Goal: Task Accomplishment & Management: Use online tool/utility

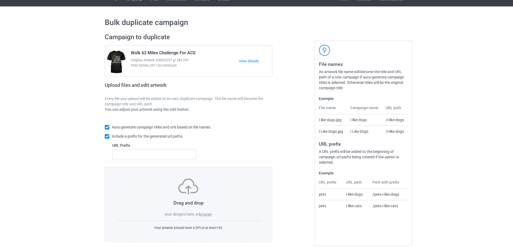
scroll to position [15, 0]
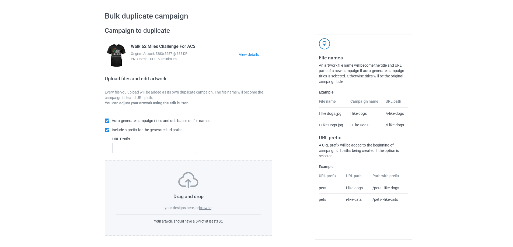
click at [225, 170] on div "Drag and drop your designs here, or browse . Your artwork should have a DPI of …" at bounding box center [188, 198] width 167 height 75
click at [194, 192] on div "Drag and drop your designs here, or browse ." at bounding box center [188, 191] width 144 height 38
click at [208, 208] on label "browse" at bounding box center [205, 208] width 12 height 4
click at [0, 0] on input "browse" at bounding box center [0, 0] width 0 height 0
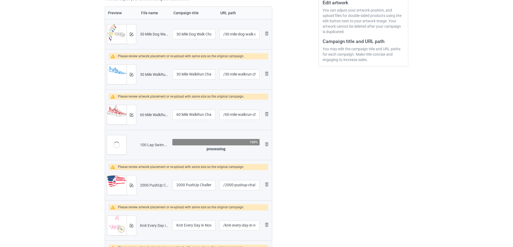
scroll to position [135, 0]
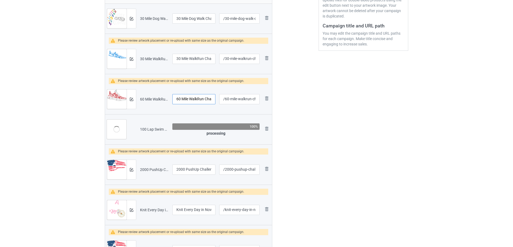
click at [188, 98] on input "60 Mile WalkRun Challenge in November For AHA" at bounding box center [193, 99] width 43 height 10
click at [187, 128] on input "100 Lap Swim Challenge in November For AHA" at bounding box center [193, 129] width 43 height 10
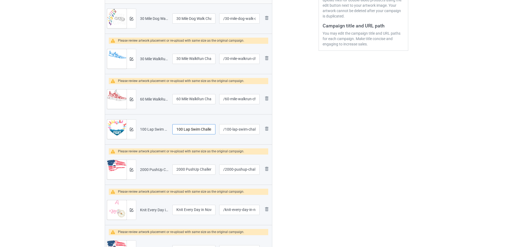
scroll to position [188, 0]
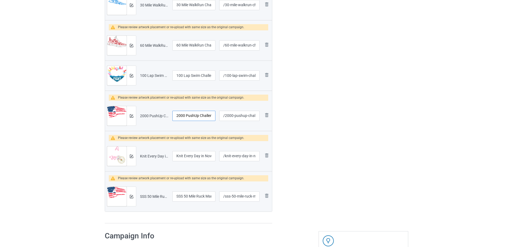
click at [191, 117] on input "2000 PushUp Challenge in November For SSS" at bounding box center [193, 116] width 43 height 10
click at [133, 116] on img at bounding box center [131, 115] width 3 height 3
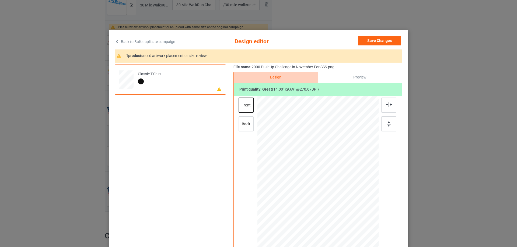
click at [370, 47] on div "Save Changes" at bounding box center [380, 42] width 44 height 12
click at [374, 38] on button "Save Changes" at bounding box center [379, 41] width 43 height 10
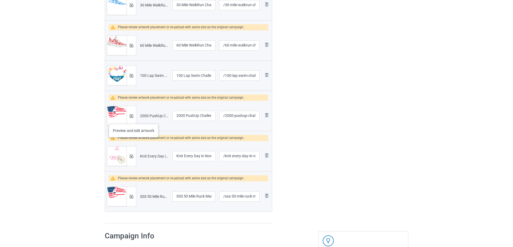
click at [133, 116] on div at bounding box center [130, 115] width 9 height 19
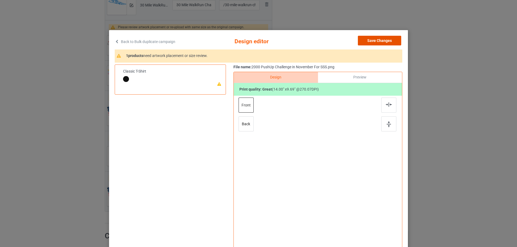
click at [362, 43] on button "Save Changes" at bounding box center [379, 41] width 43 height 10
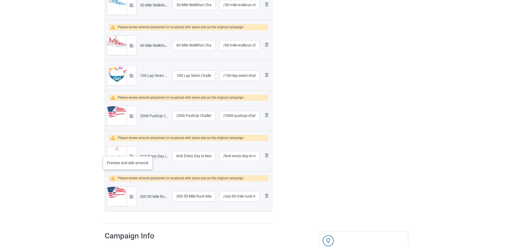
click at [128, 151] on div at bounding box center [130, 156] width 9 height 19
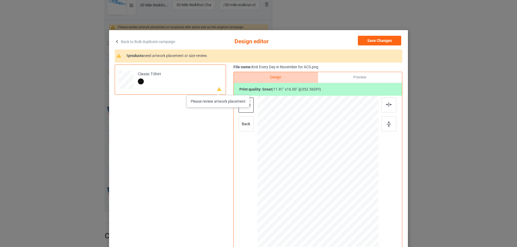
click at [218, 90] on icon at bounding box center [219, 89] width 5 height 4
click at [376, 42] on button "Save Changes" at bounding box center [379, 41] width 43 height 10
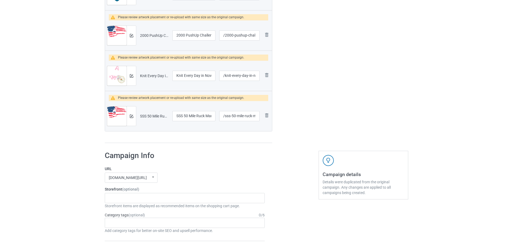
scroll to position [269, 0]
click at [132, 115] on img at bounding box center [131, 115] width 3 height 3
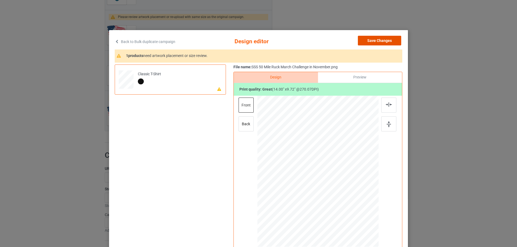
click at [376, 44] on button "Save Changes" at bounding box center [379, 41] width 43 height 10
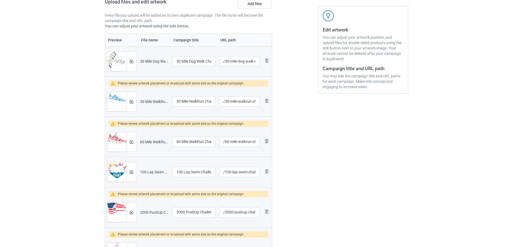
scroll to position [81, 0]
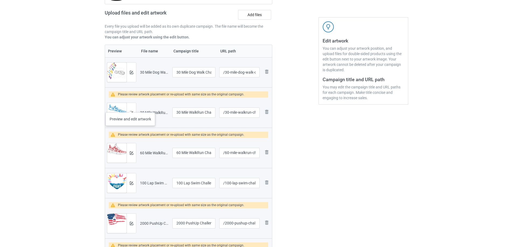
click at [130, 109] on div at bounding box center [130, 112] width 9 height 19
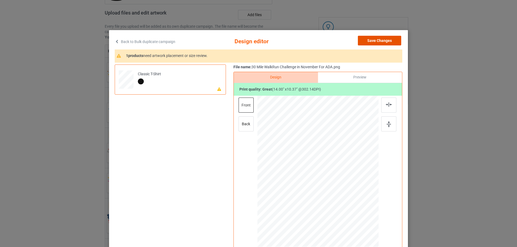
click at [382, 39] on button "Save Changes" at bounding box center [379, 41] width 43 height 10
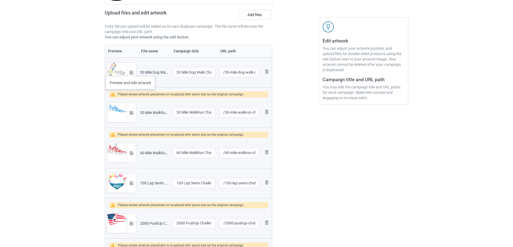
click at [129, 75] on div at bounding box center [130, 72] width 9 height 19
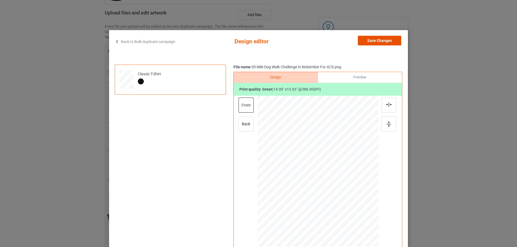
click at [387, 41] on button "Save Changes" at bounding box center [379, 41] width 43 height 10
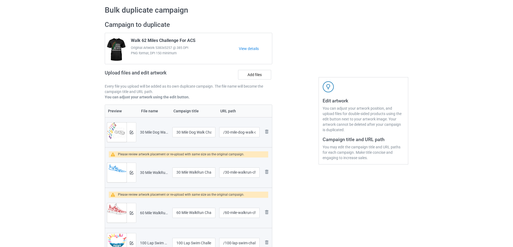
scroll to position [0, 0]
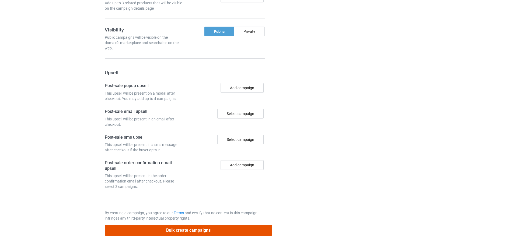
click at [234, 230] on button "Bulk create campaigns" at bounding box center [188, 230] width 167 height 11
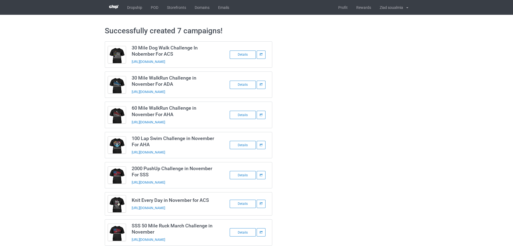
scroll to position [9, 0]
